Goal: Find specific page/section: Find specific page/section

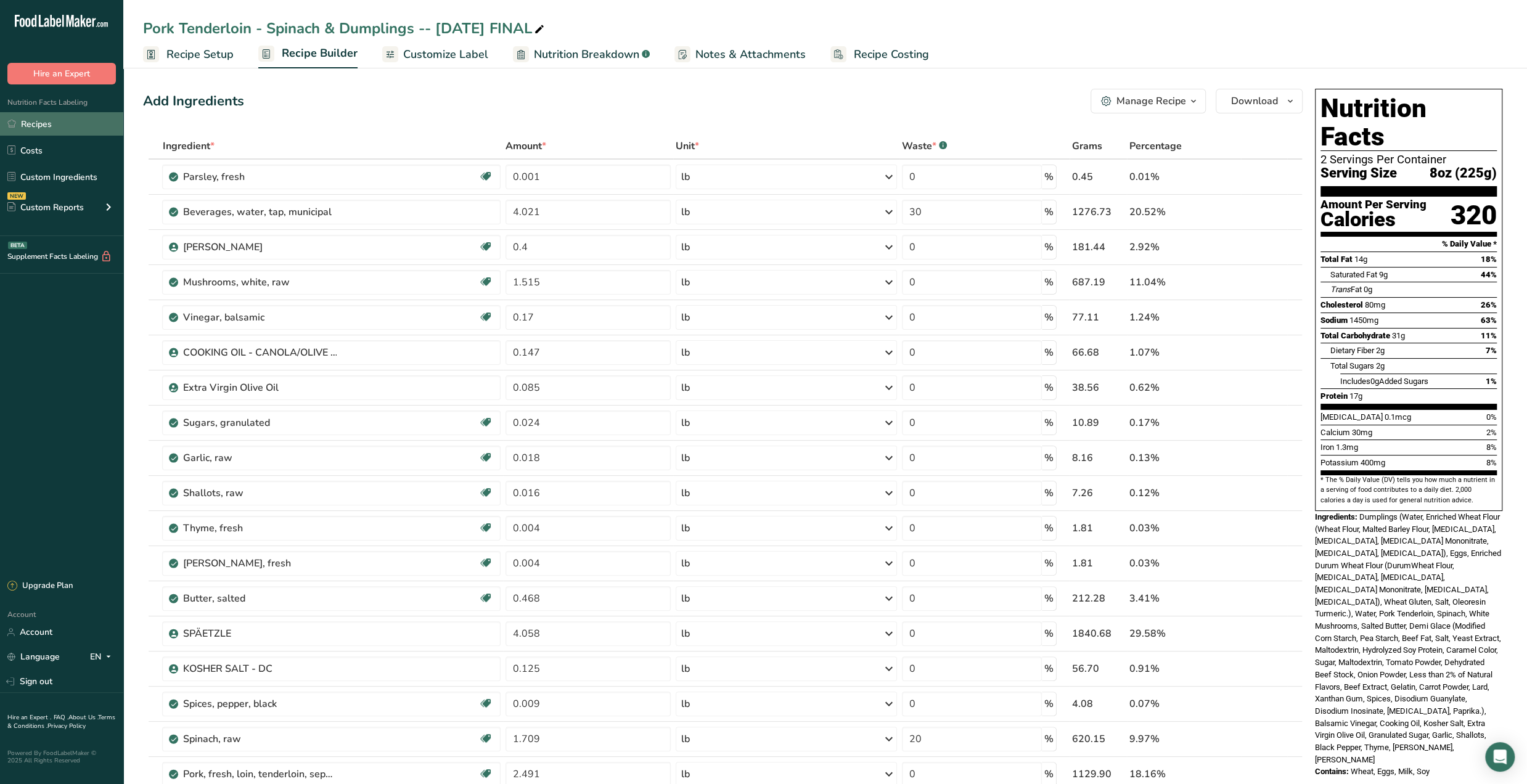
drag, startPoint x: 51, startPoint y: 127, endPoint x: 120, endPoint y: 131, distance: 69.1
click at [51, 126] on link "Recipes" at bounding box center [61, 124] width 123 height 23
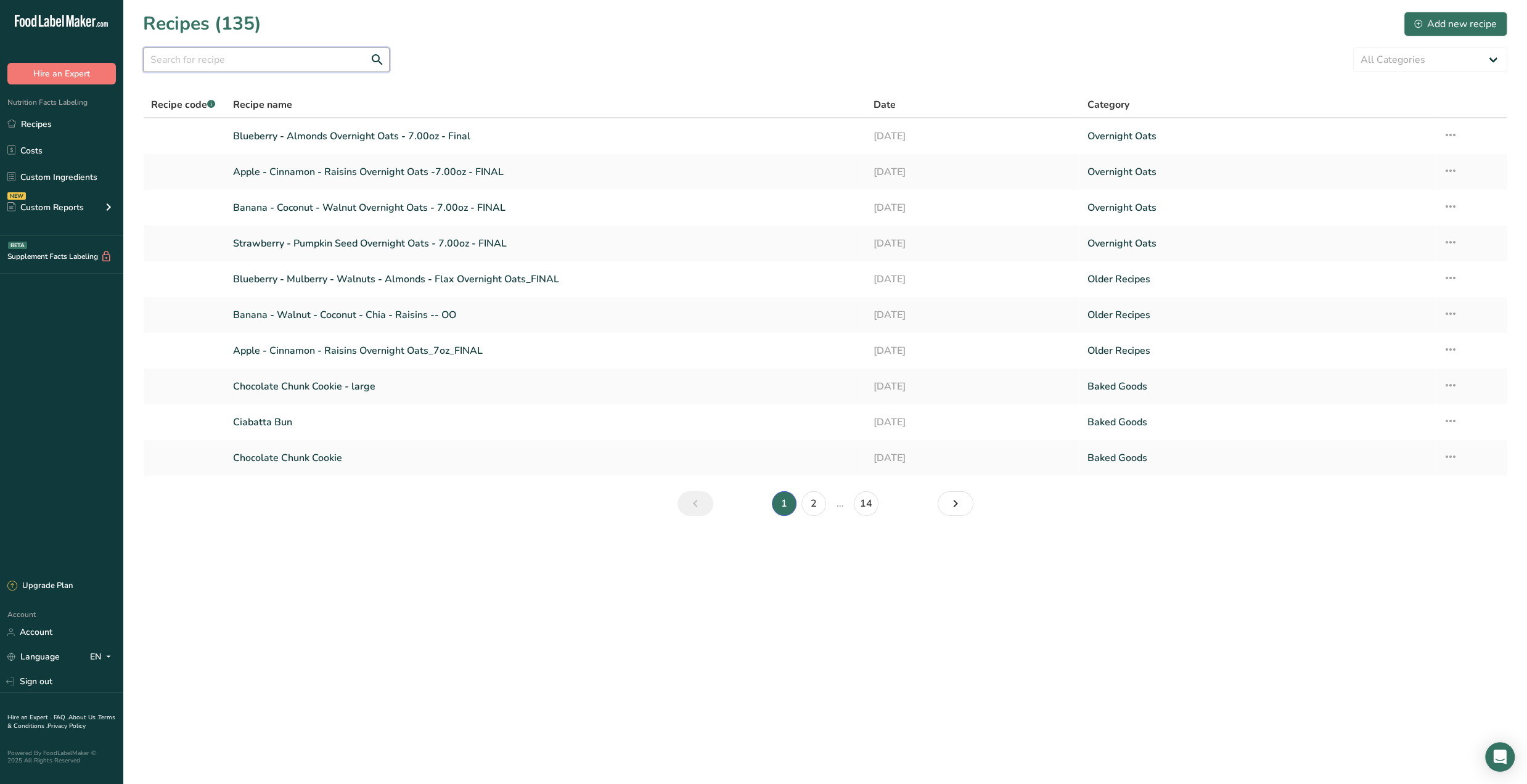
click at [240, 51] on input "text" at bounding box center [266, 60] width 247 height 25
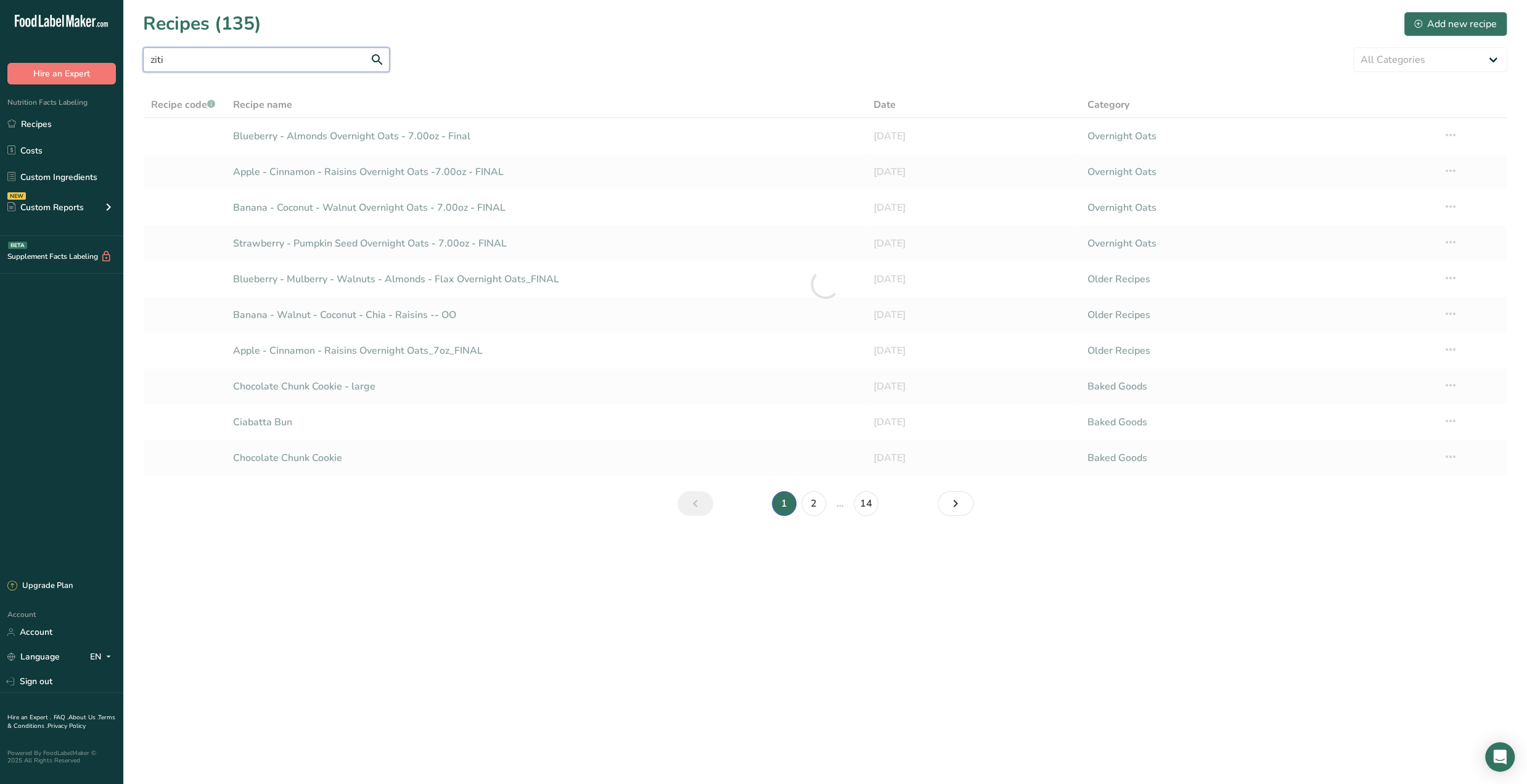
type input "ziti"
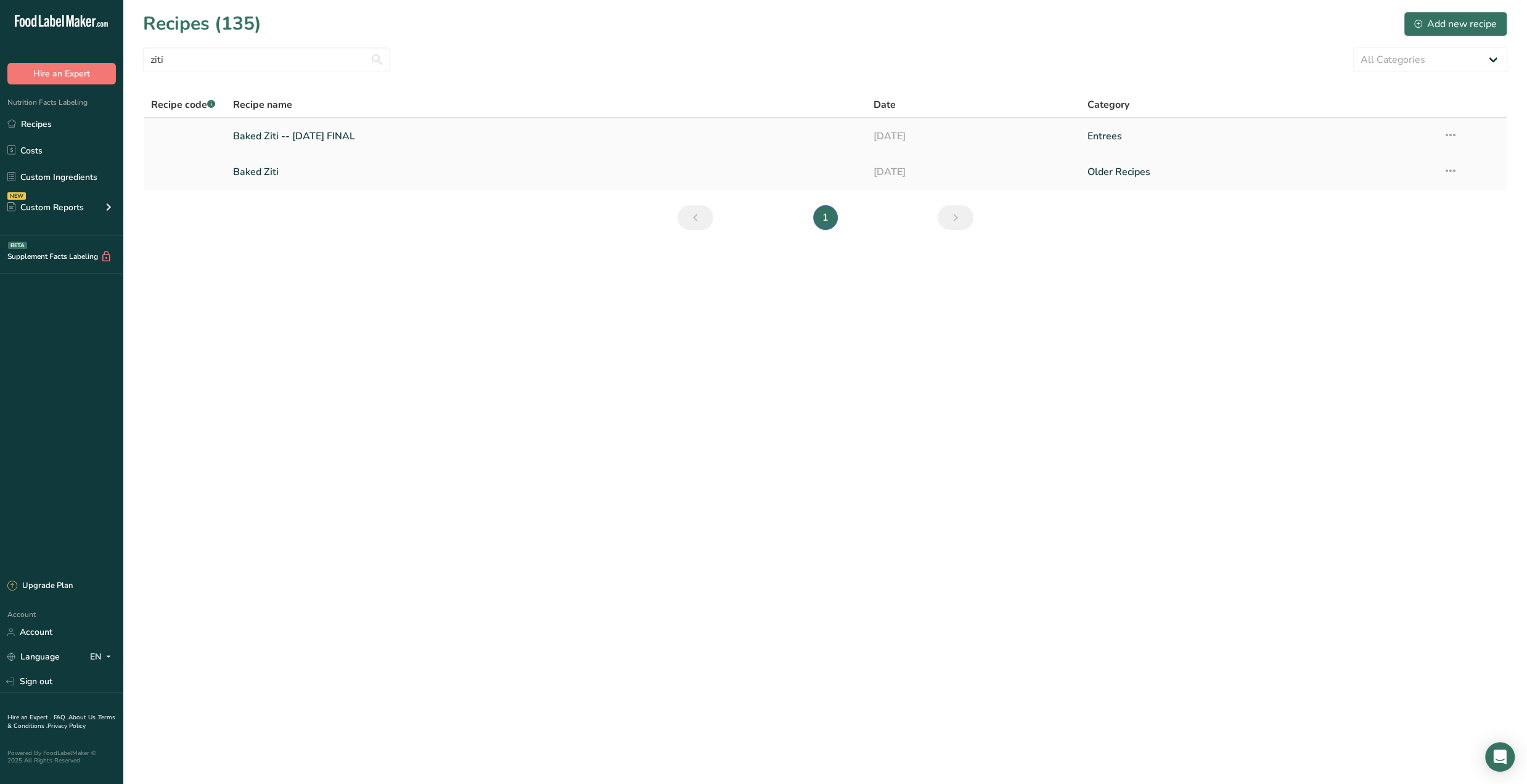
click at [431, 138] on link "Baked Ziti -- [DATE] FINAL" at bounding box center [546, 136] width 626 height 26
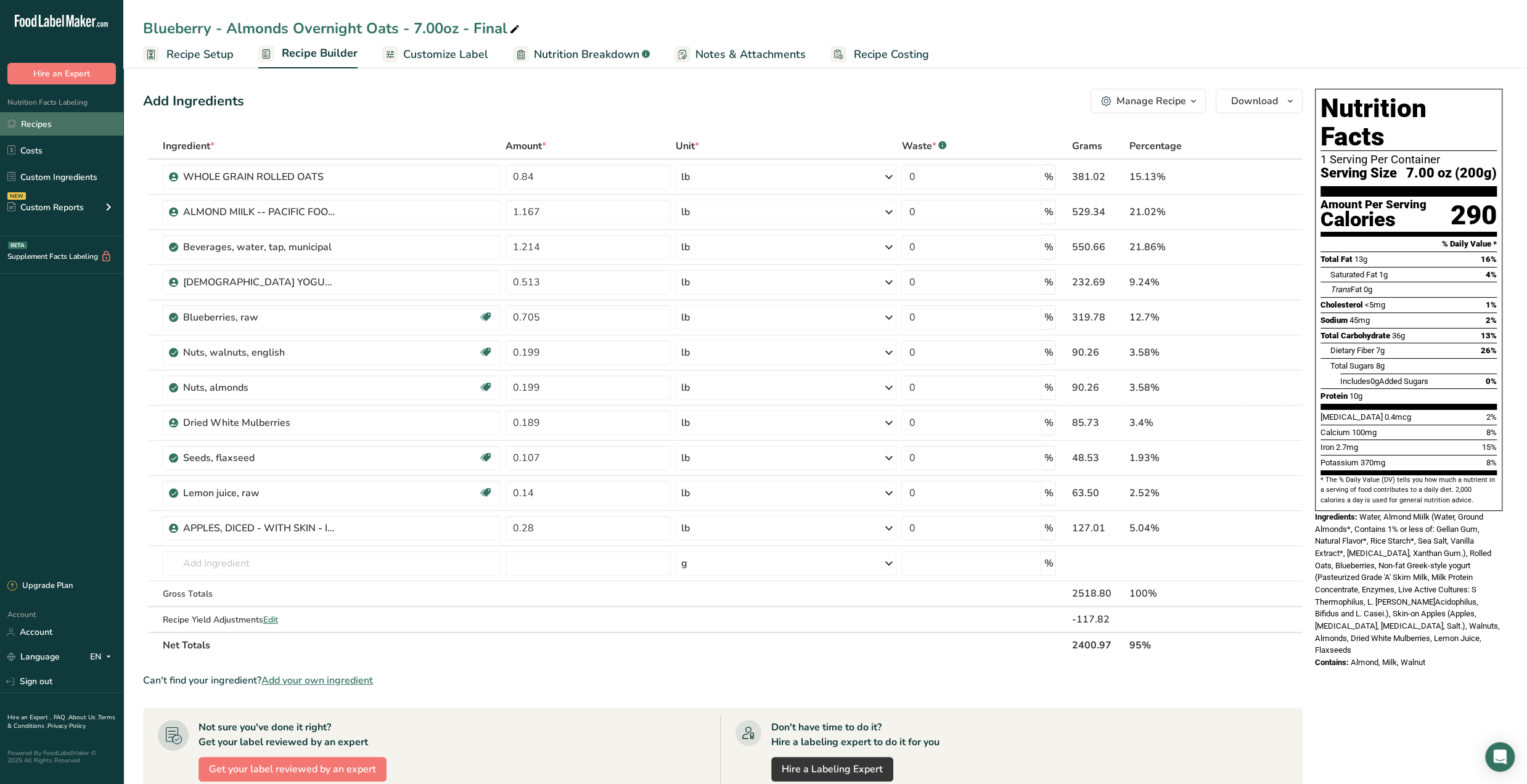
click at [45, 118] on link "Recipes" at bounding box center [61, 124] width 123 height 23
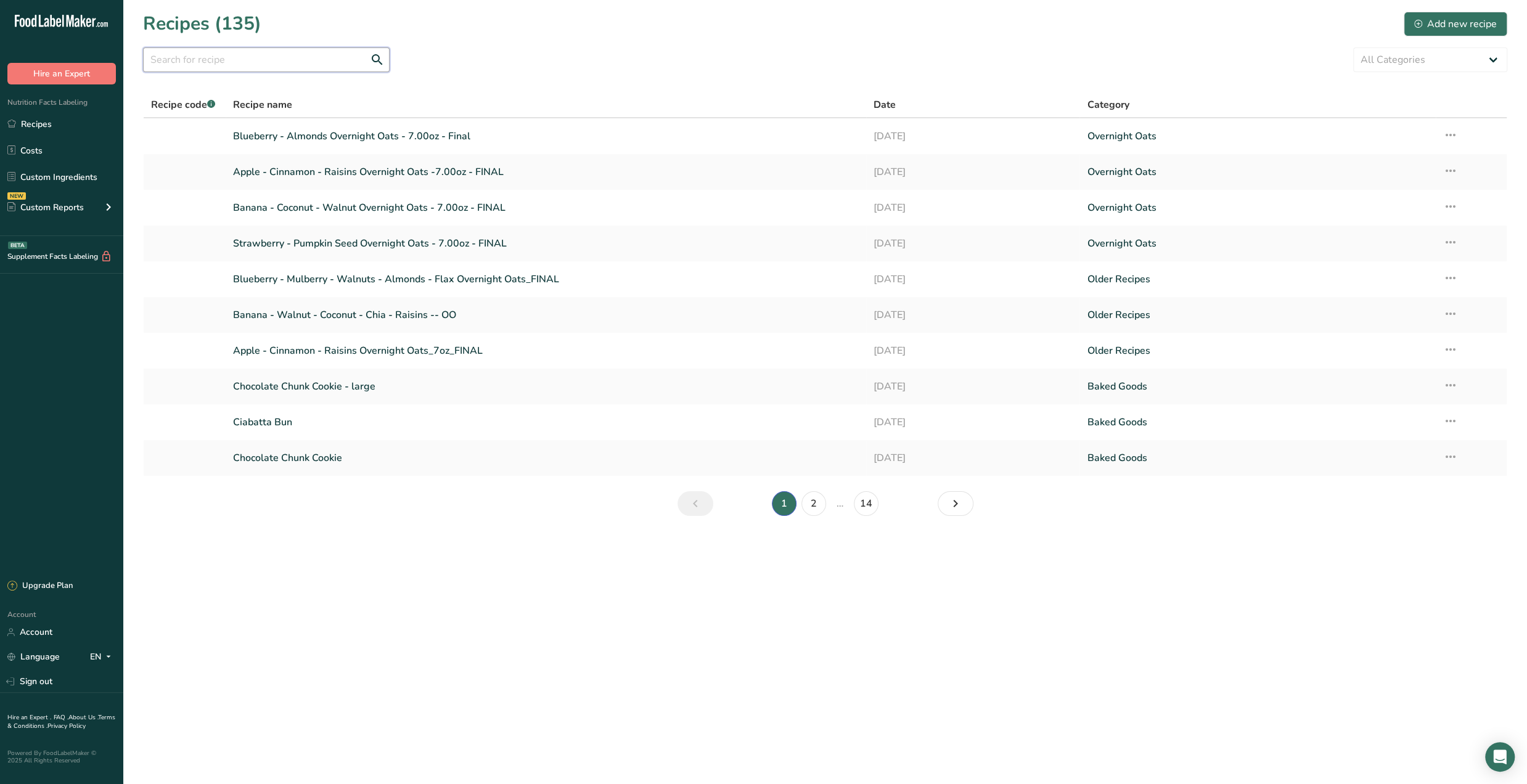
click at [265, 60] on input "text" at bounding box center [266, 60] width 247 height 25
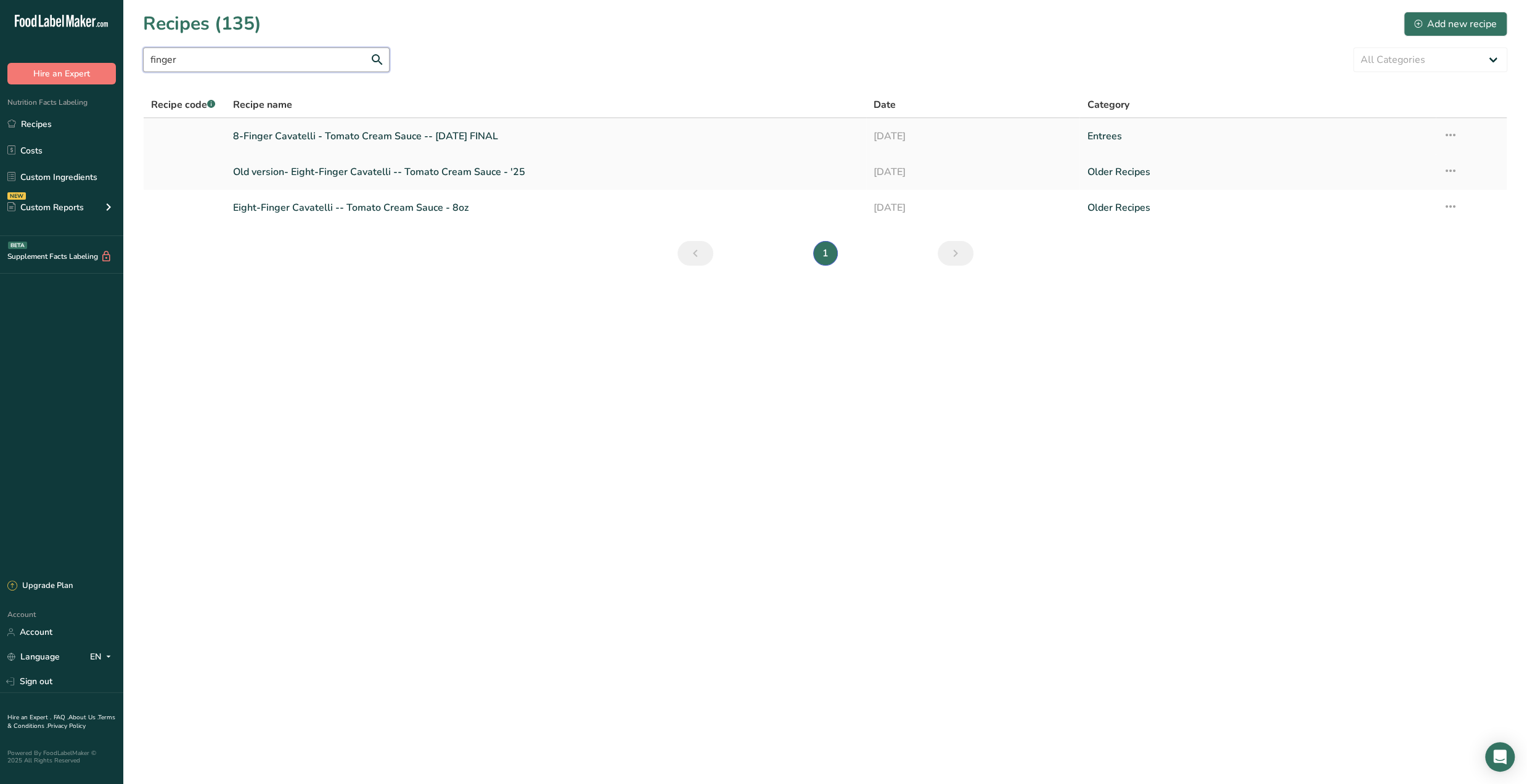
type input "finger"
click at [382, 133] on link "8-Finger Cavatelli - Tomato Cream Sauce -- [DATE] FINAL" at bounding box center [546, 136] width 626 height 26
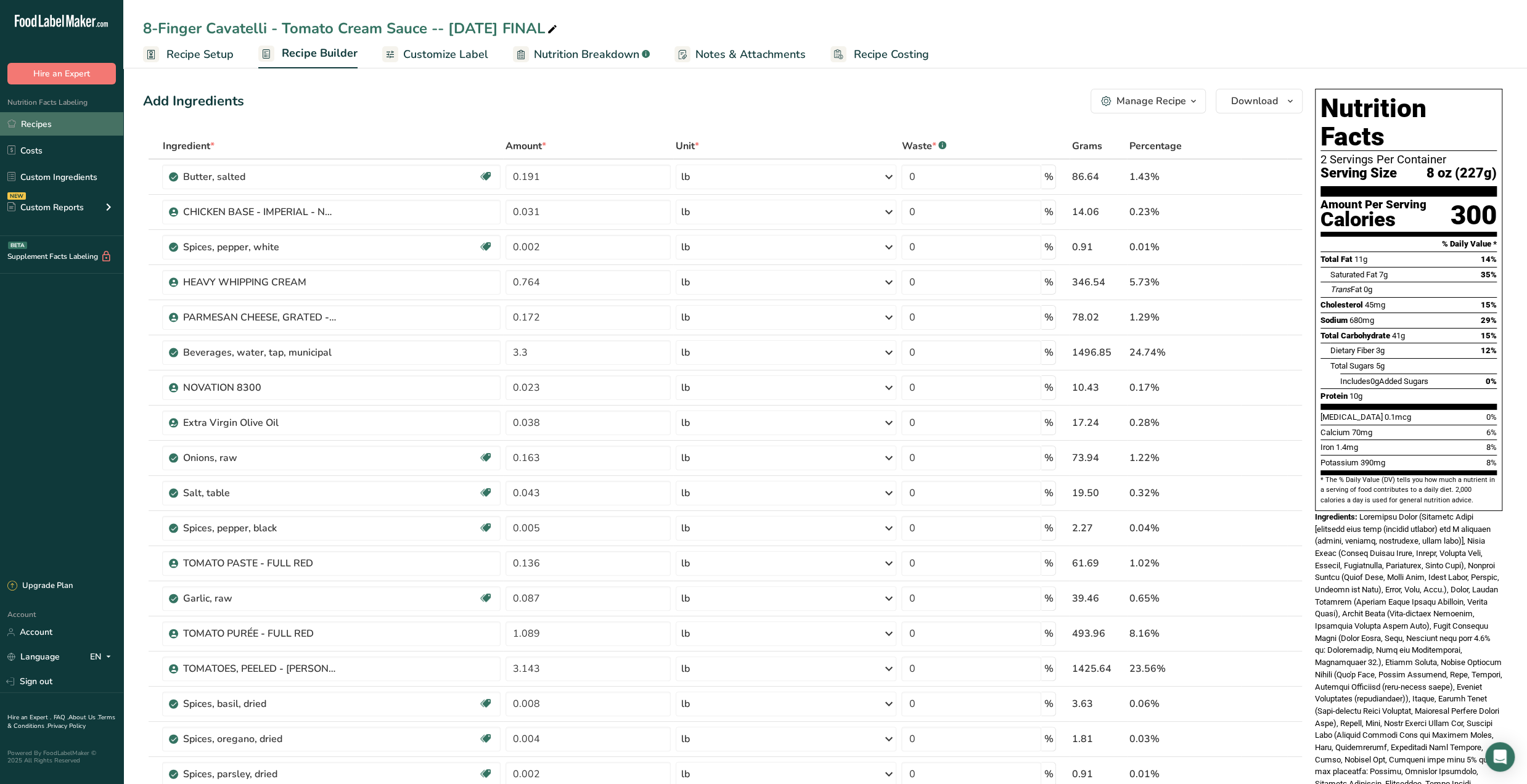
drag, startPoint x: 47, startPoint y: 121, endPoint x: 64, endPoint y: 121, distance: 17.0
click at [47, 121] on link "Recipes" at bounding box center [61, 124] width 123 height 23
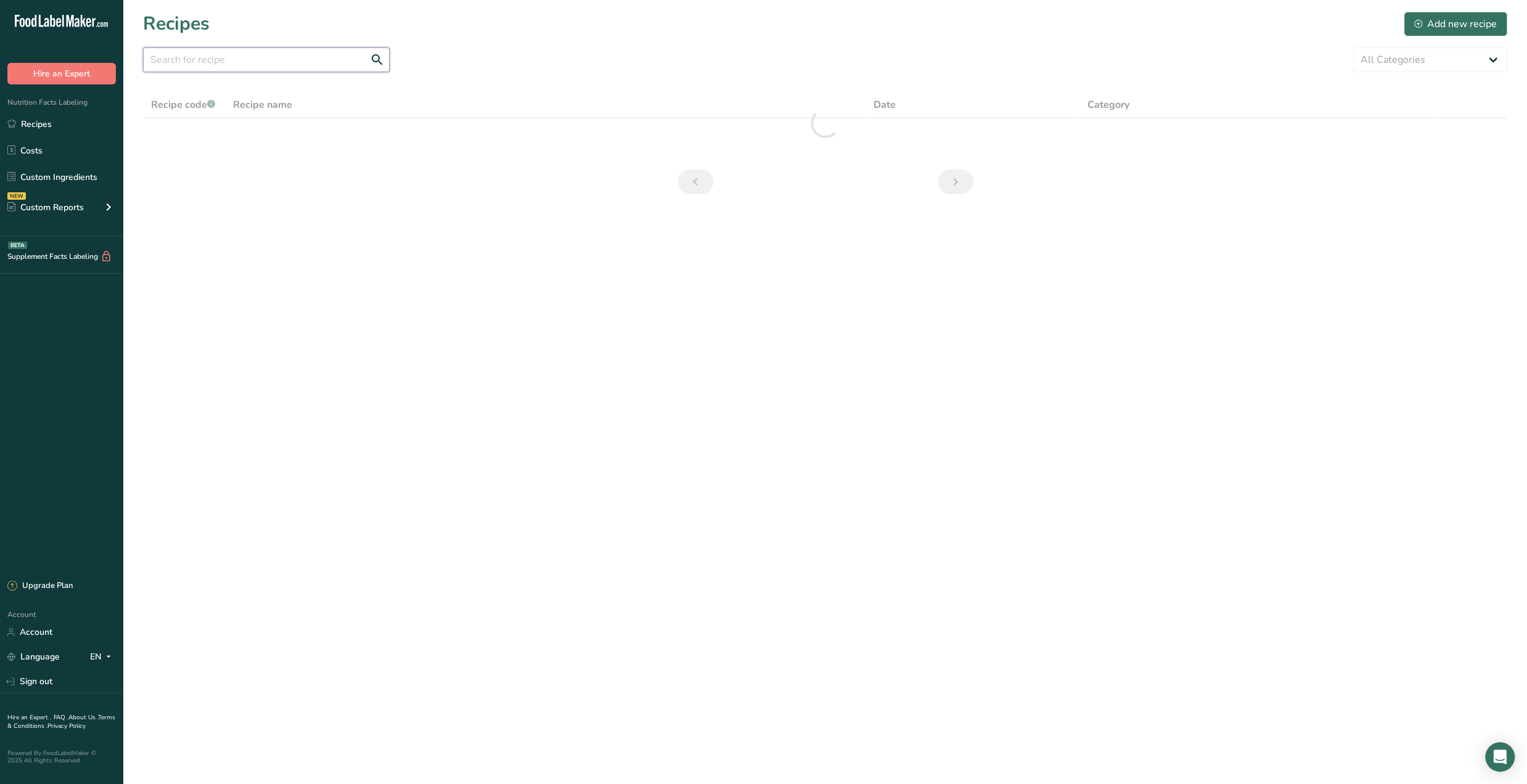
click at [288, 62] on input "text" at bounding box center [266, 60] width 247 height 25
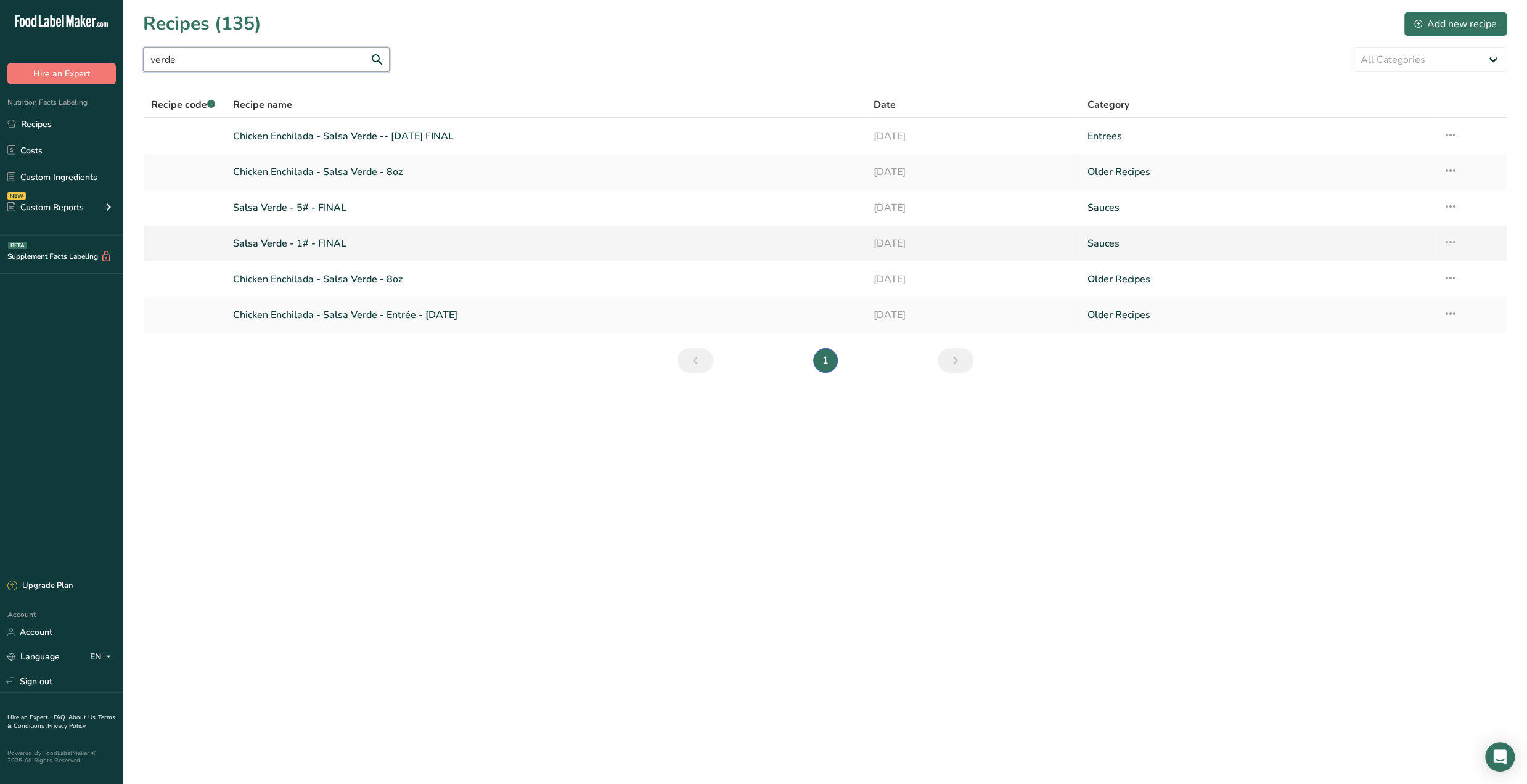
type input "verde"
click at [284, 246] on link "Salsa Verde - 1# - FINAL" at bounding box center [546, 244] width 626 height 26
